Goal: Task Accomplishment & Management: Manage account settings

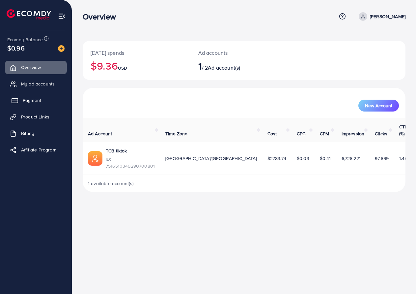
click at [46, 97] on link "Payment" at bounding box center [36, 100] width 62 height 13
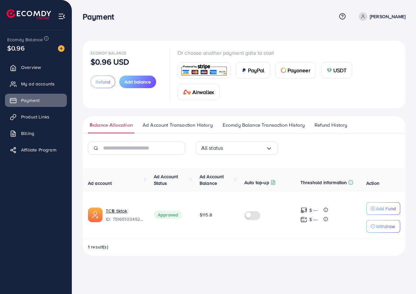
click at [366, 14] on icon at bounding box center [363, 16] width 5 height 5
click at [362, 55] on span "Log out" at bounding box center [366, 54] width 18 height 8
